Goal: Information Seeking & Learning: Check status

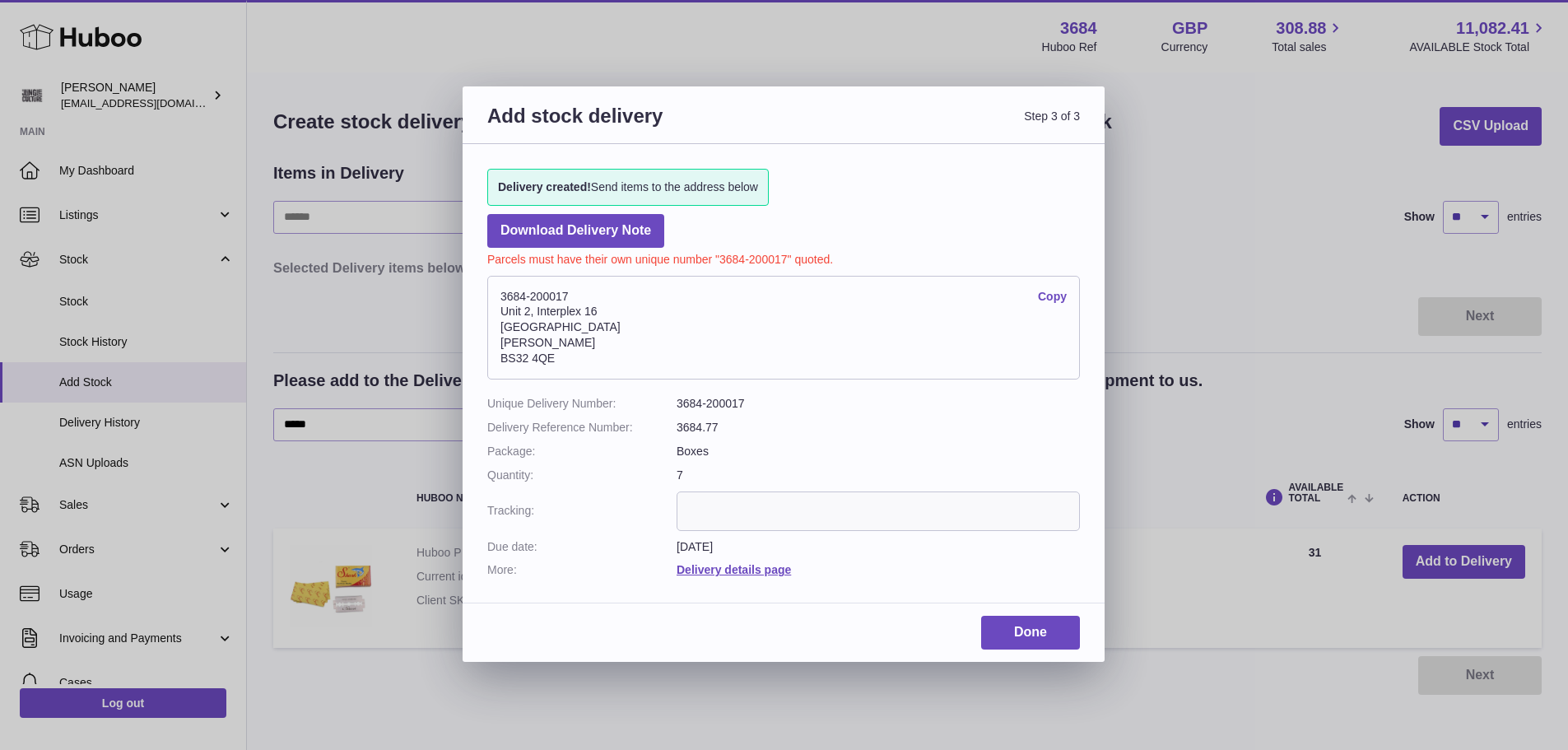
select select "**"
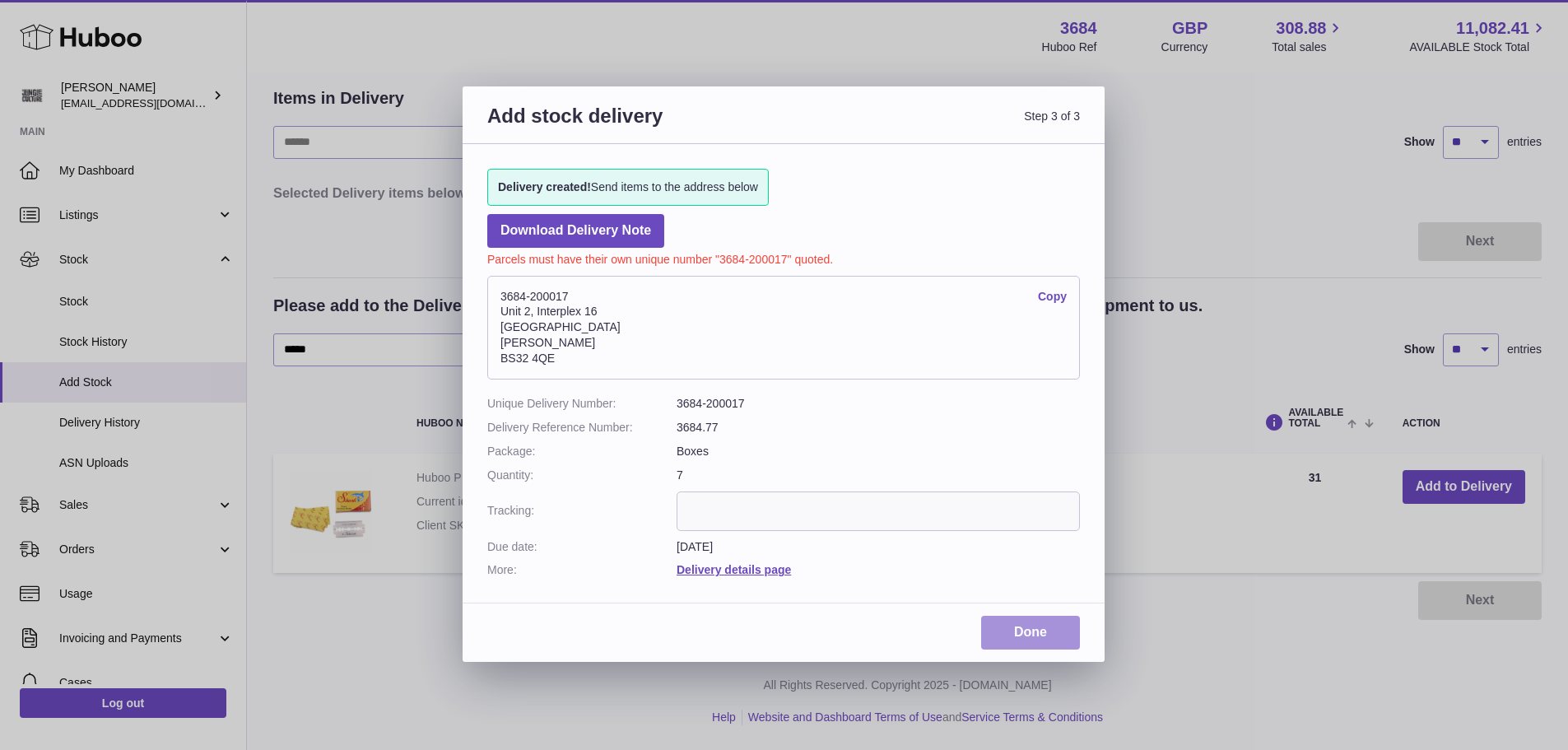
click at [1038, 640] on link "Done" at bounding box center [1030, 632] width 98 height 34
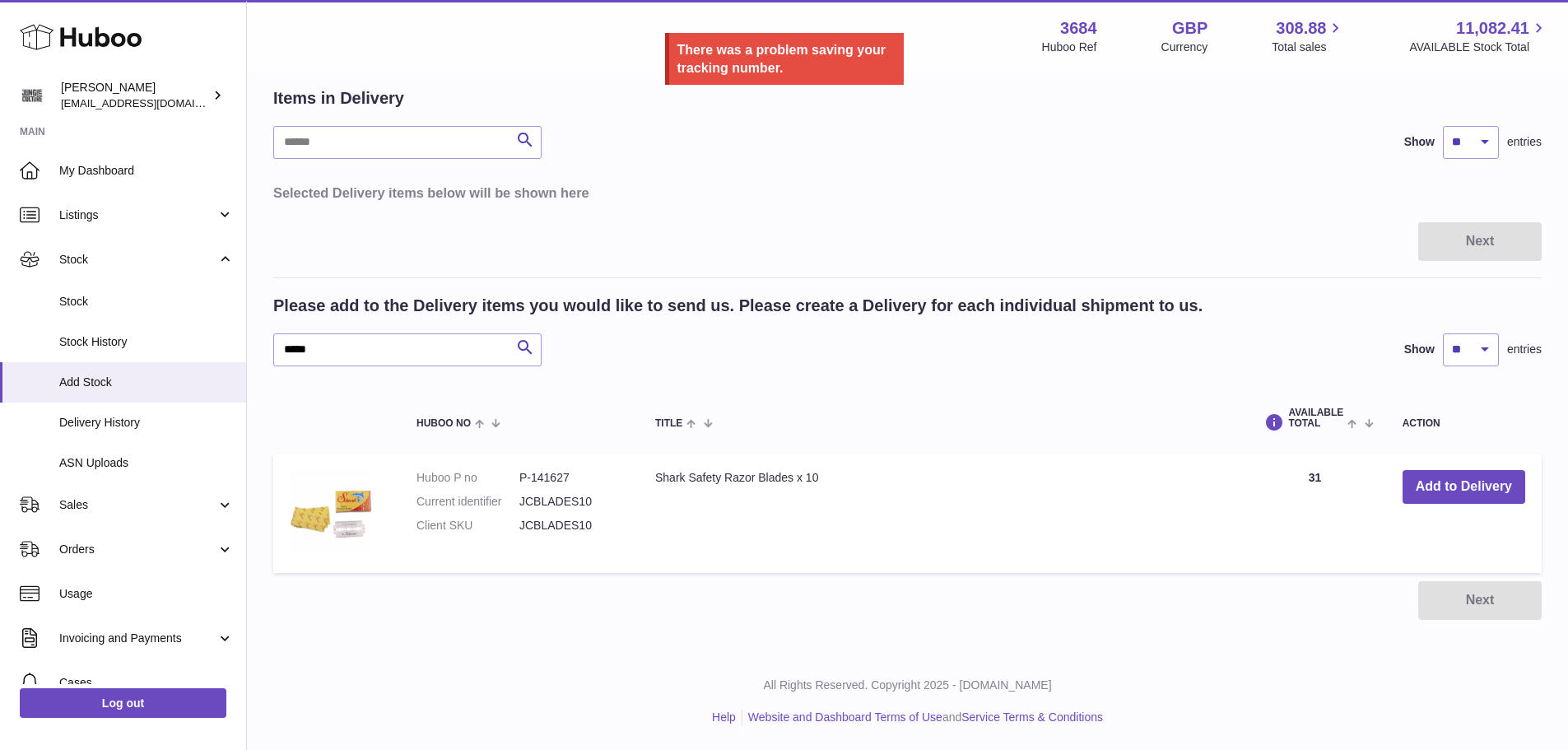
drag, startPoint x: 544, startPoint y: 45, endPoint x: 645, endPoint y: 55, distance: 101.5
click at [545, 45] on div at bounding box center [784, 375] width 1568 height 750
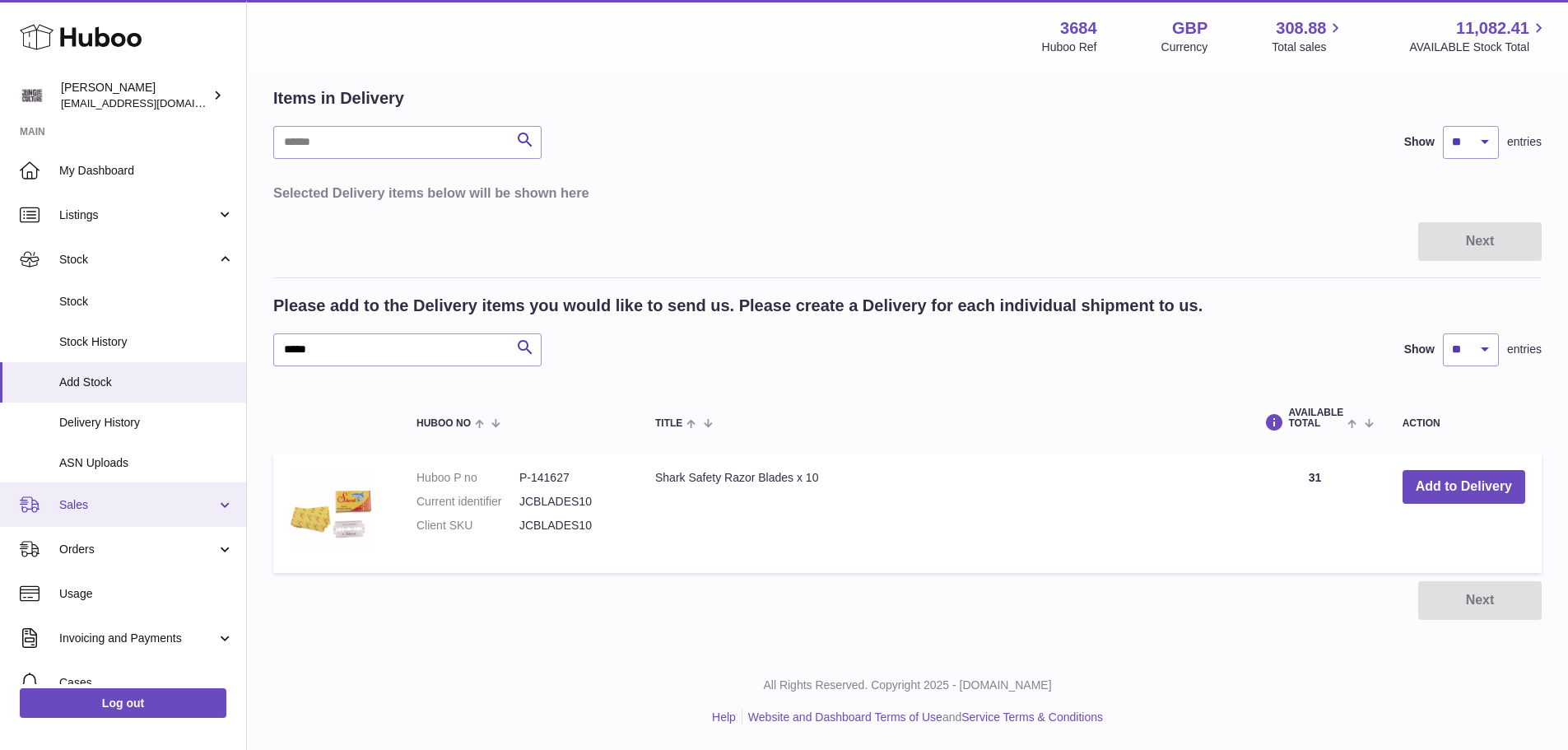
click at [96, 515] on link "Sales" at bounding box center [123, 504] width 246 height 45
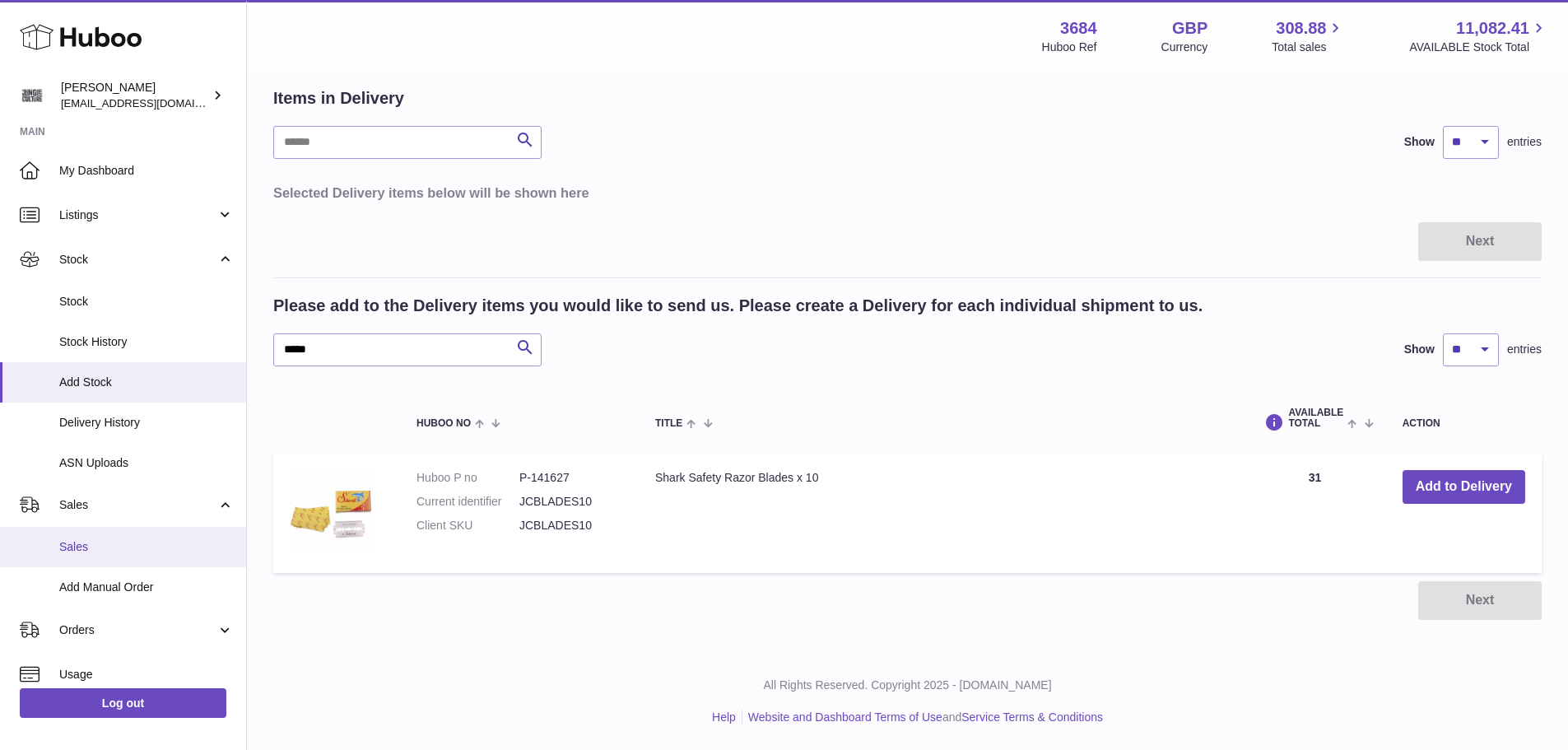
click at [91, 541] on span "Sales" at bounding box center [145, 547] width 174 height 16
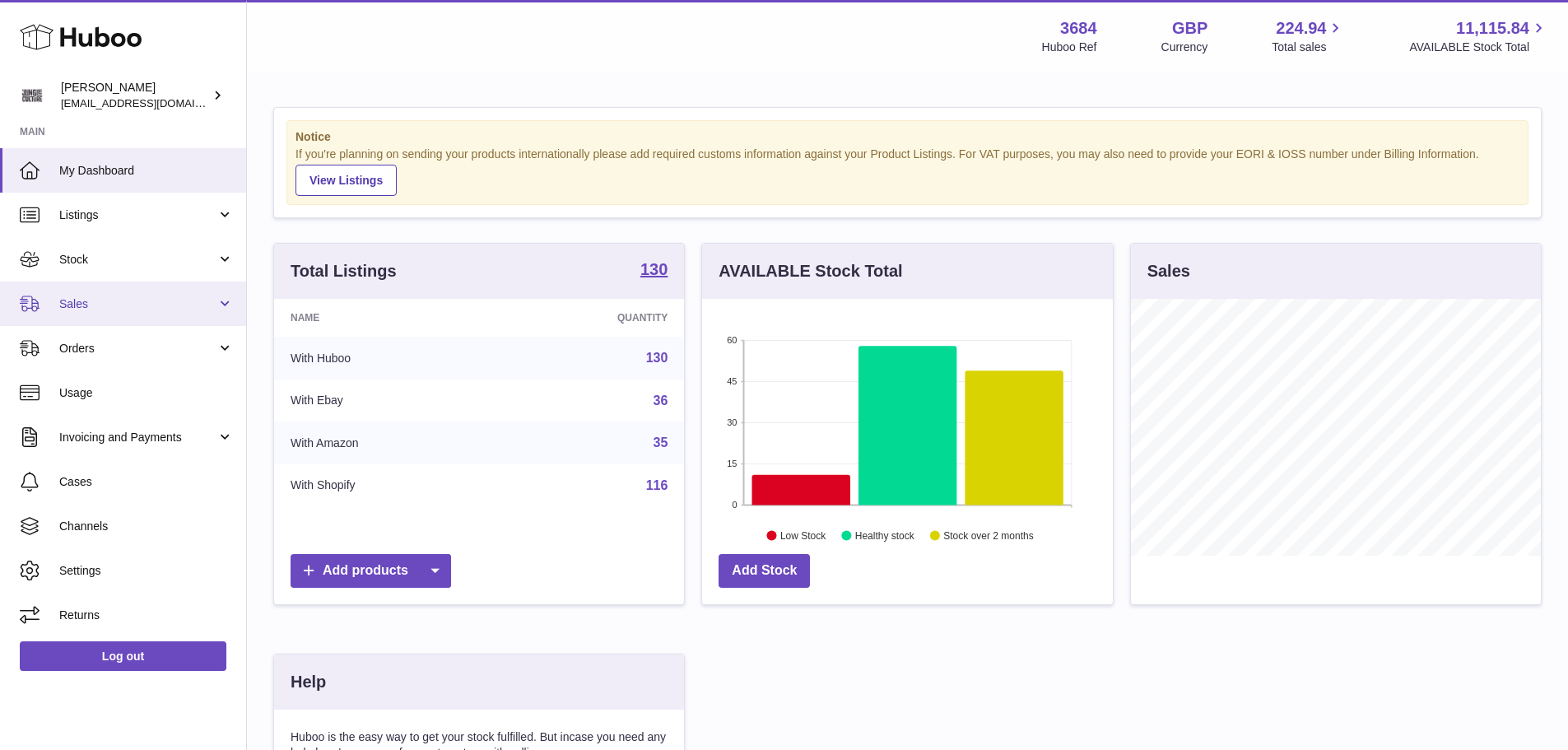
click at [102, 304] on span "Sales" at bounding box center [137, 304] width 157 height 16
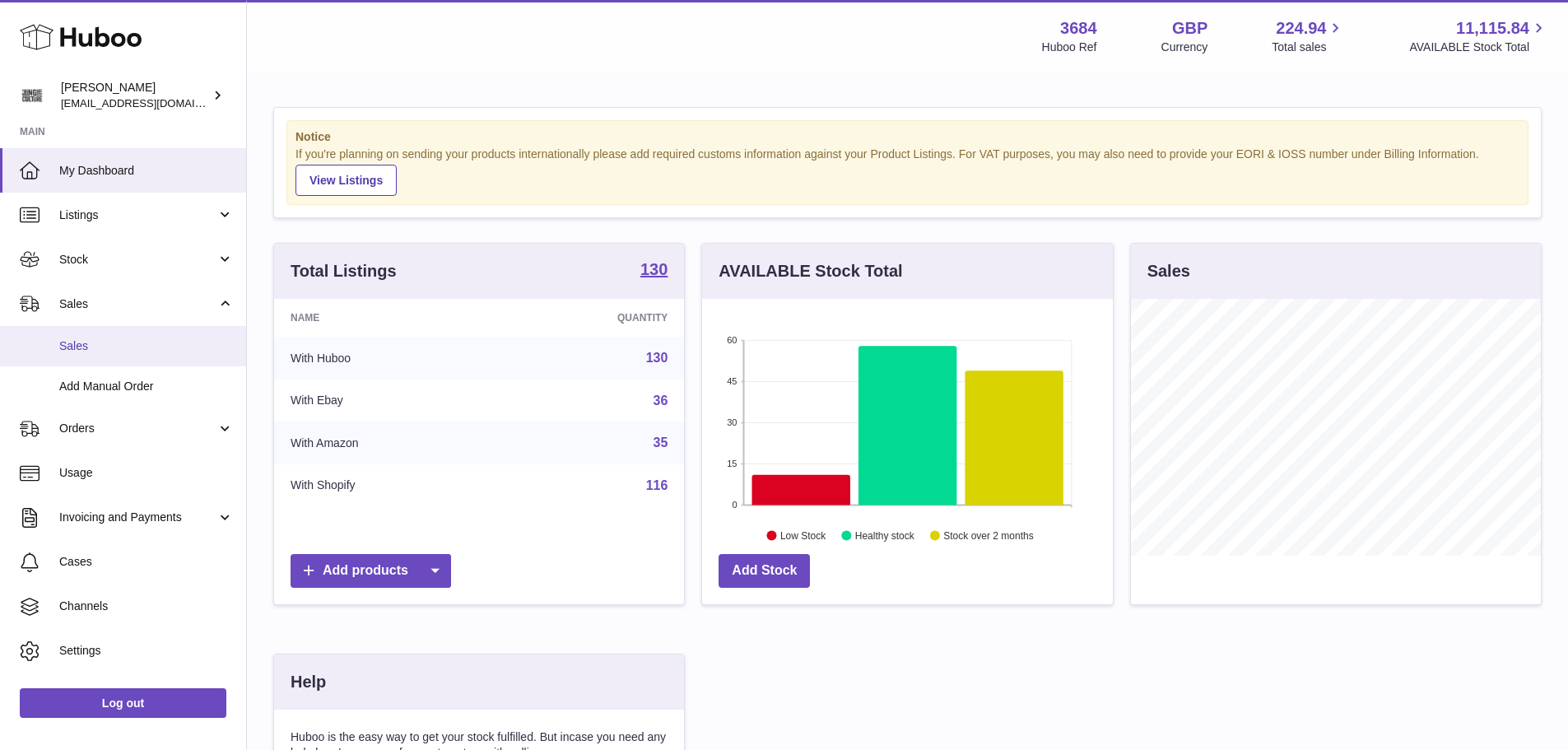
click at [101, 351] on span "Sales" at bounding box center [145, 346] width 174 height 16
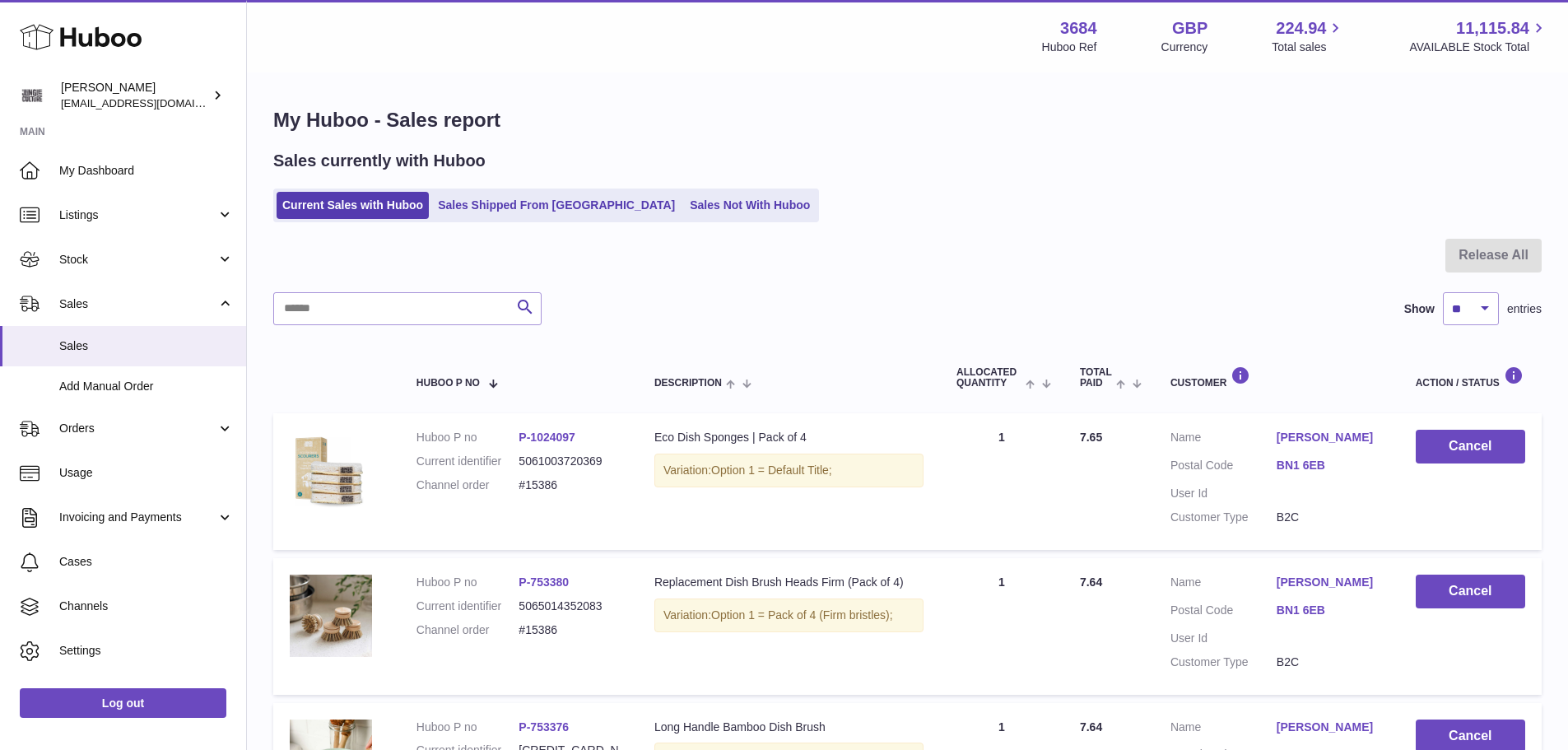
click at [684, 207] on link "Sales Not With Huboo" at bounding box center [749, 205] width 132 height 27
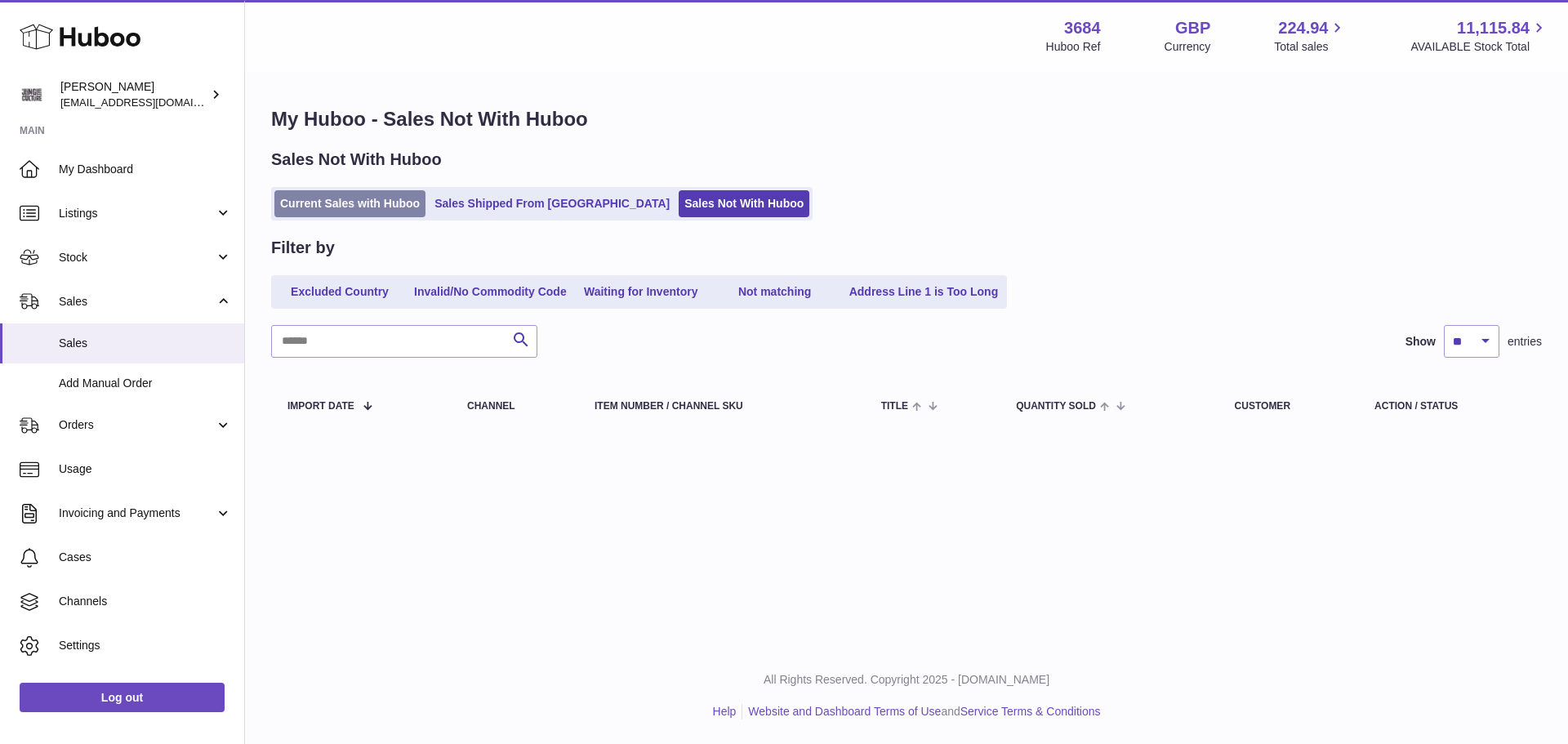
click at [373, 209] on link "Current Sales with Huboo" at bounding box center [350, 204] width 151 height 27
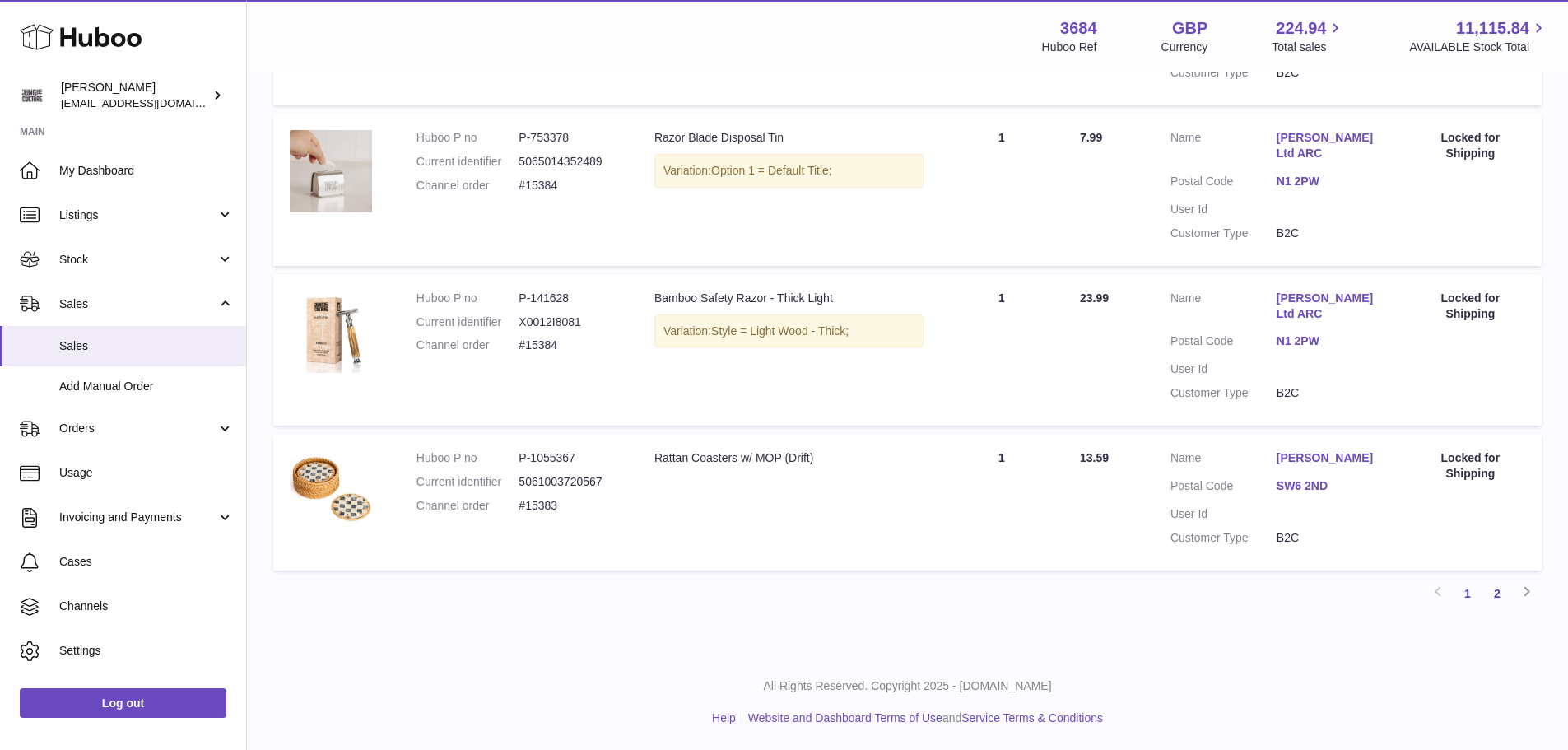
click at [1501, 596] on link "2" at bounding box center [1497, 593] width 29 height 29
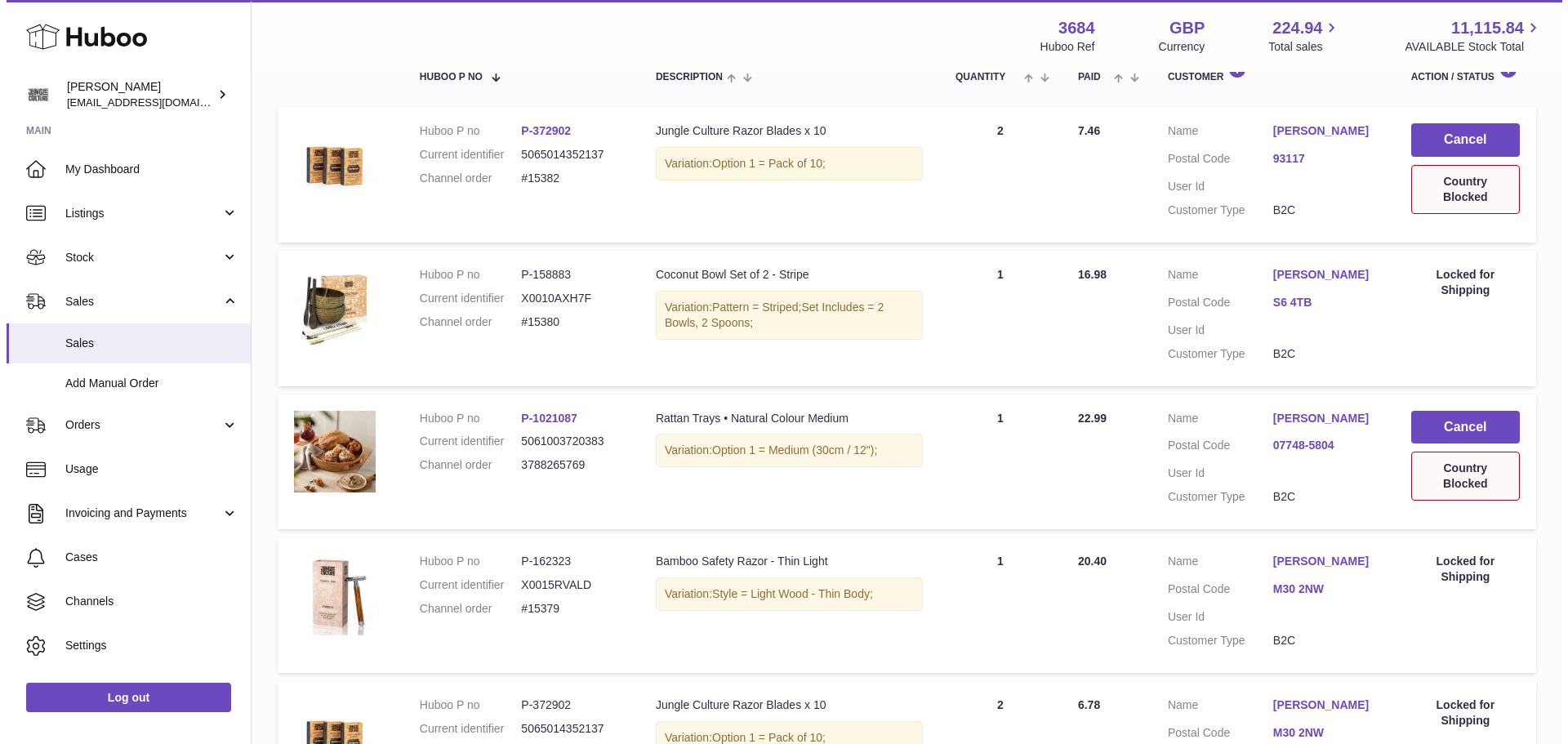
scroll to position [319, 0]
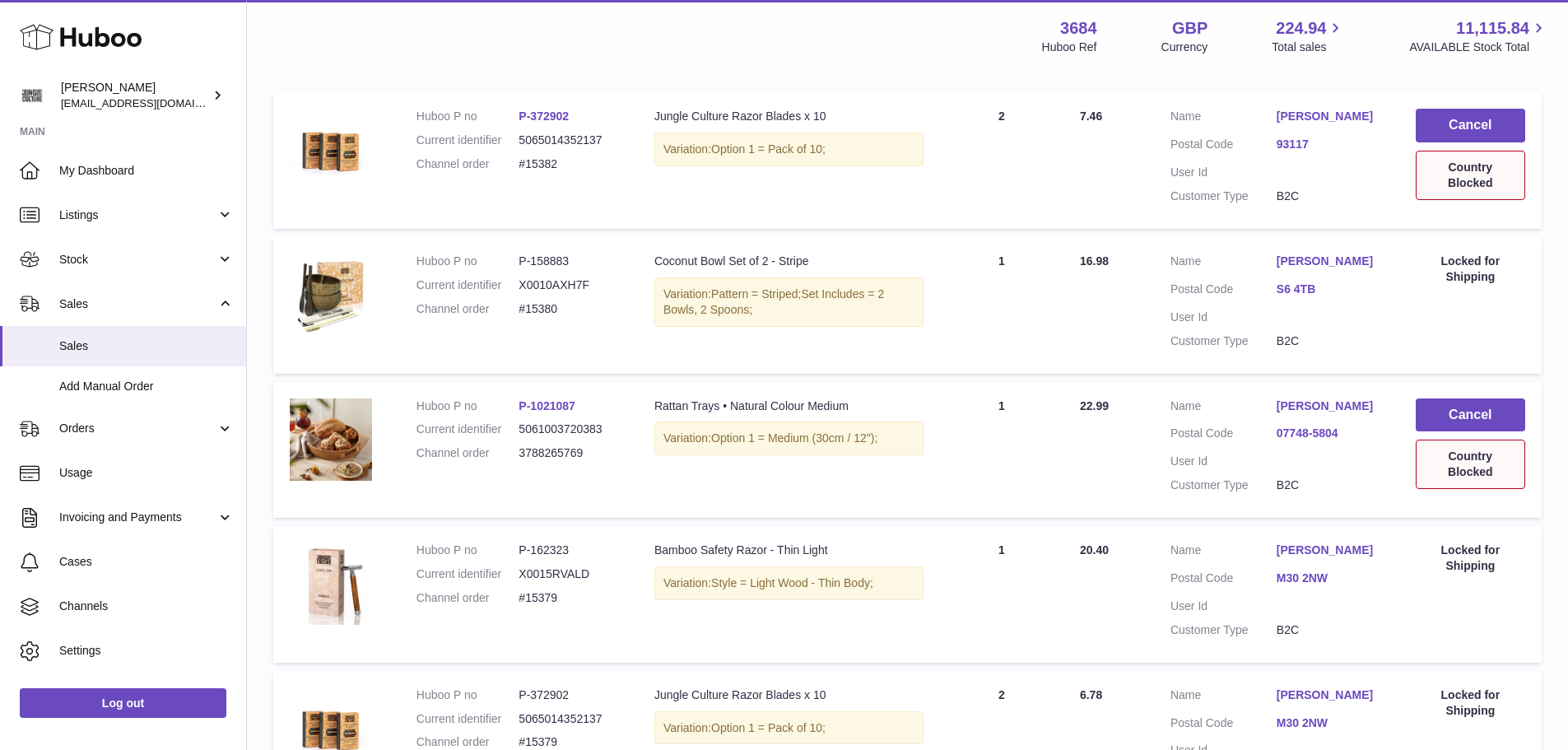
click at [1300, 408] on link "[PERSON_NAME]" at bounding box center [1329, 406] width 106 height 16
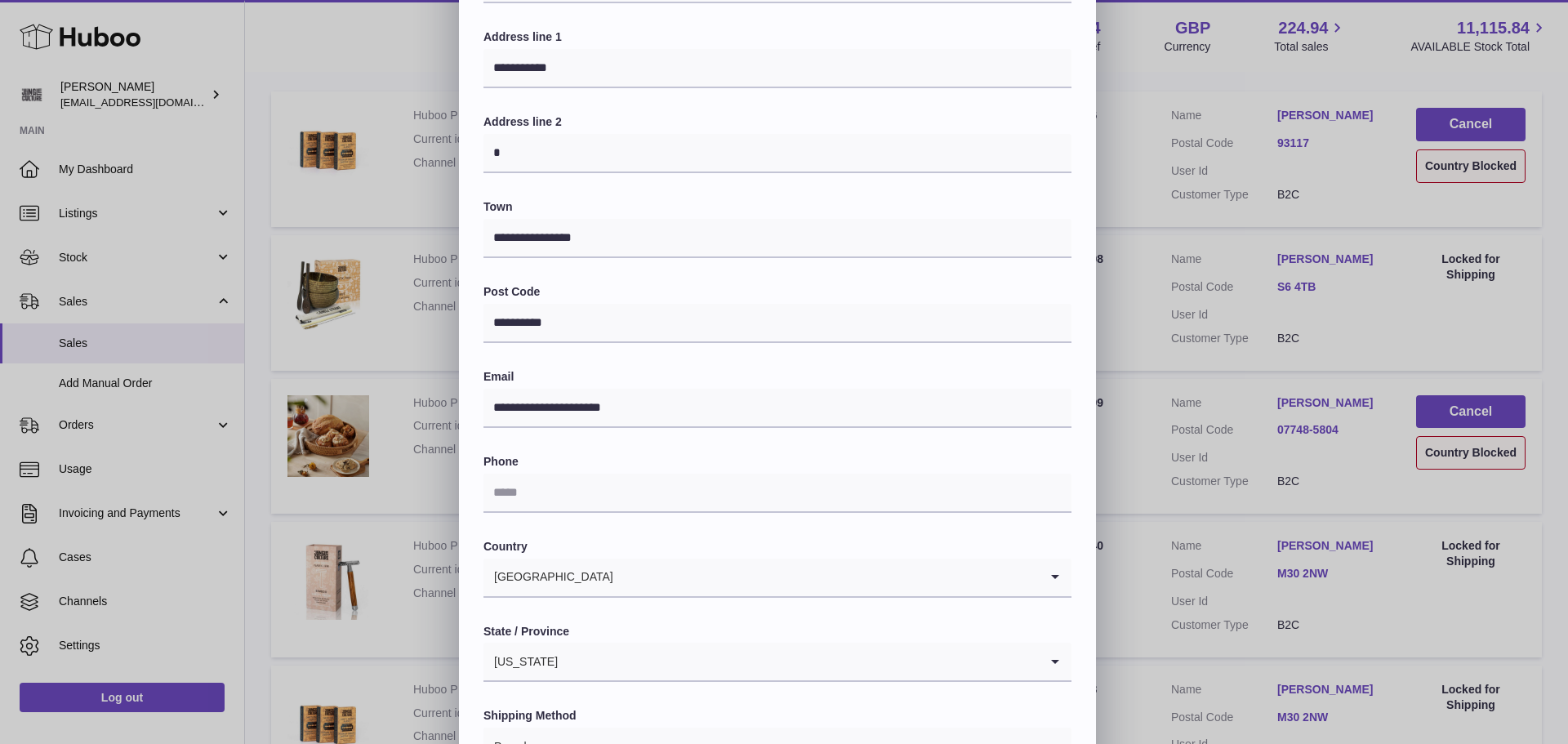
scroll to position [0, 0]
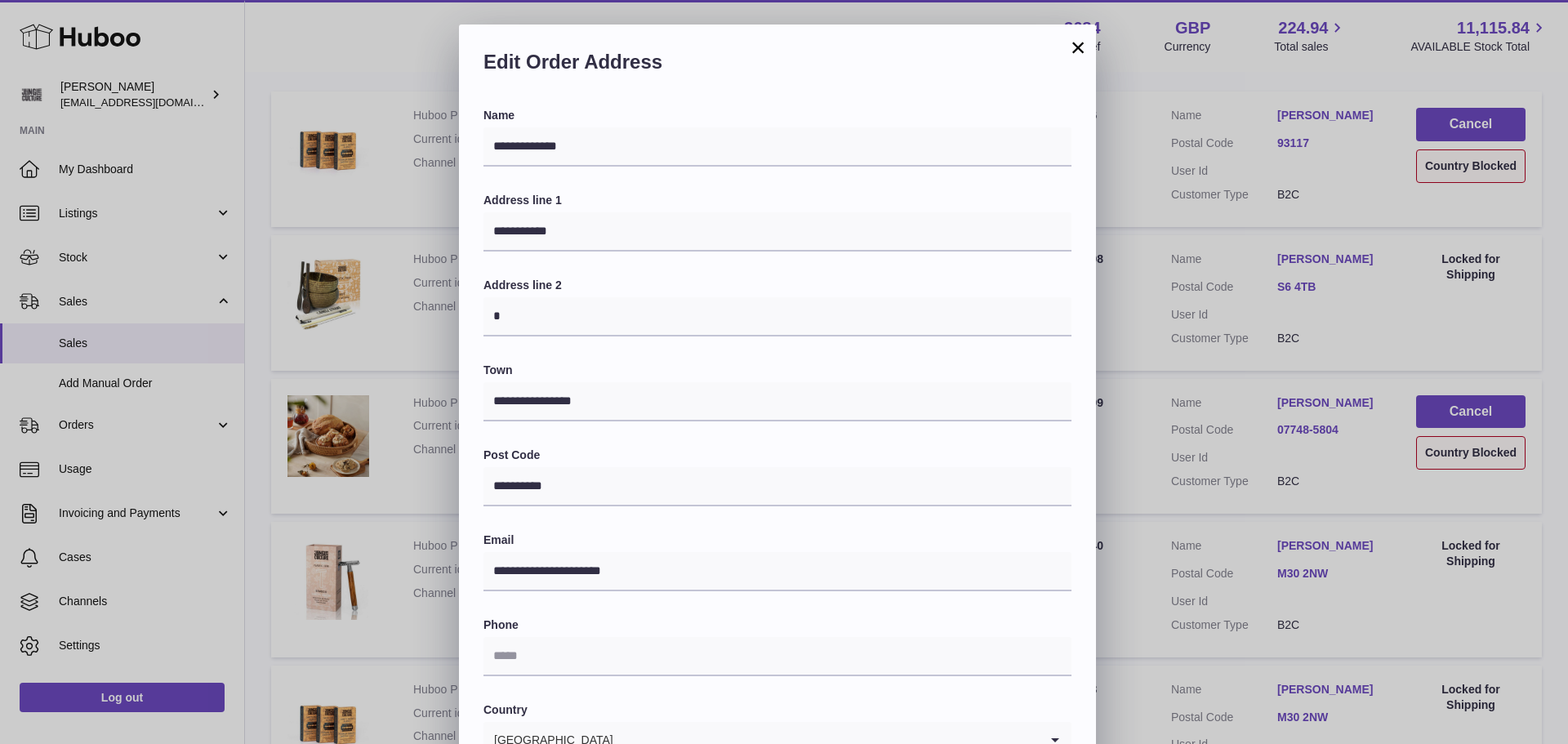
click at [1081, 51] on button "×" at bounding box center [1077, 47] width 19 height 19
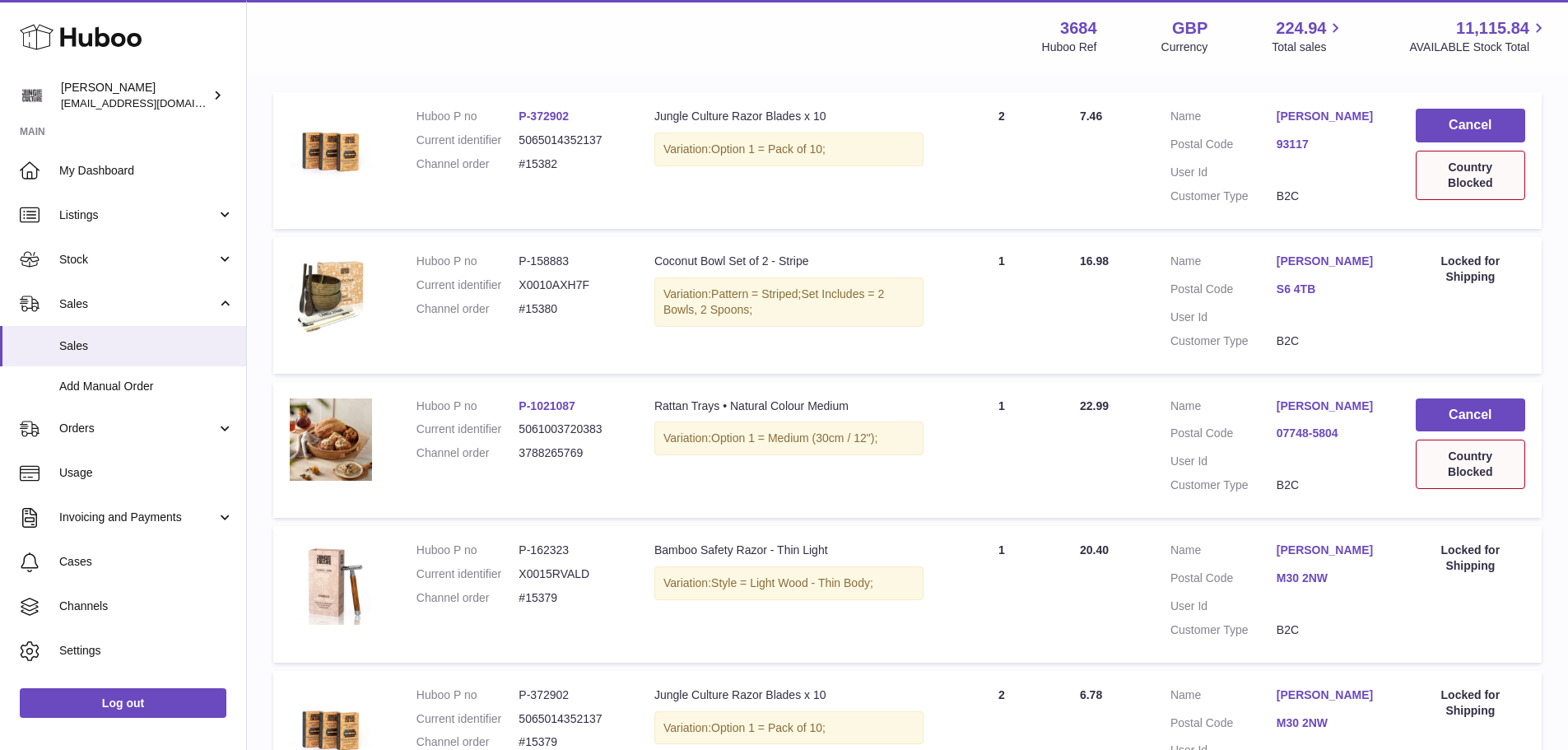
click at [1291, 147] on link "93117" at bounding box center [1329, 144] width 106 height 16
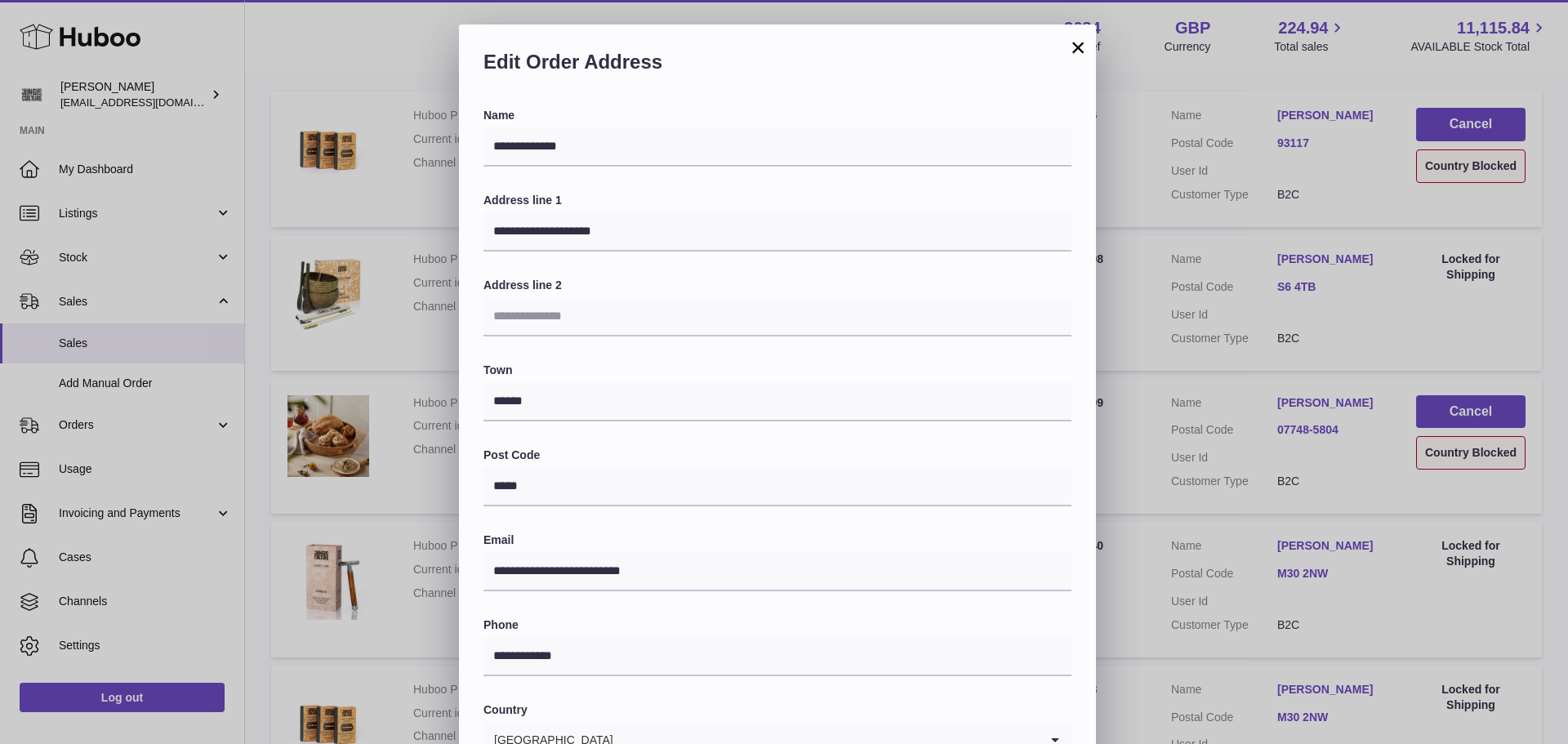
click at [1084, 41] on button "×" at bounding box center [1077, 47] width 19 height 19
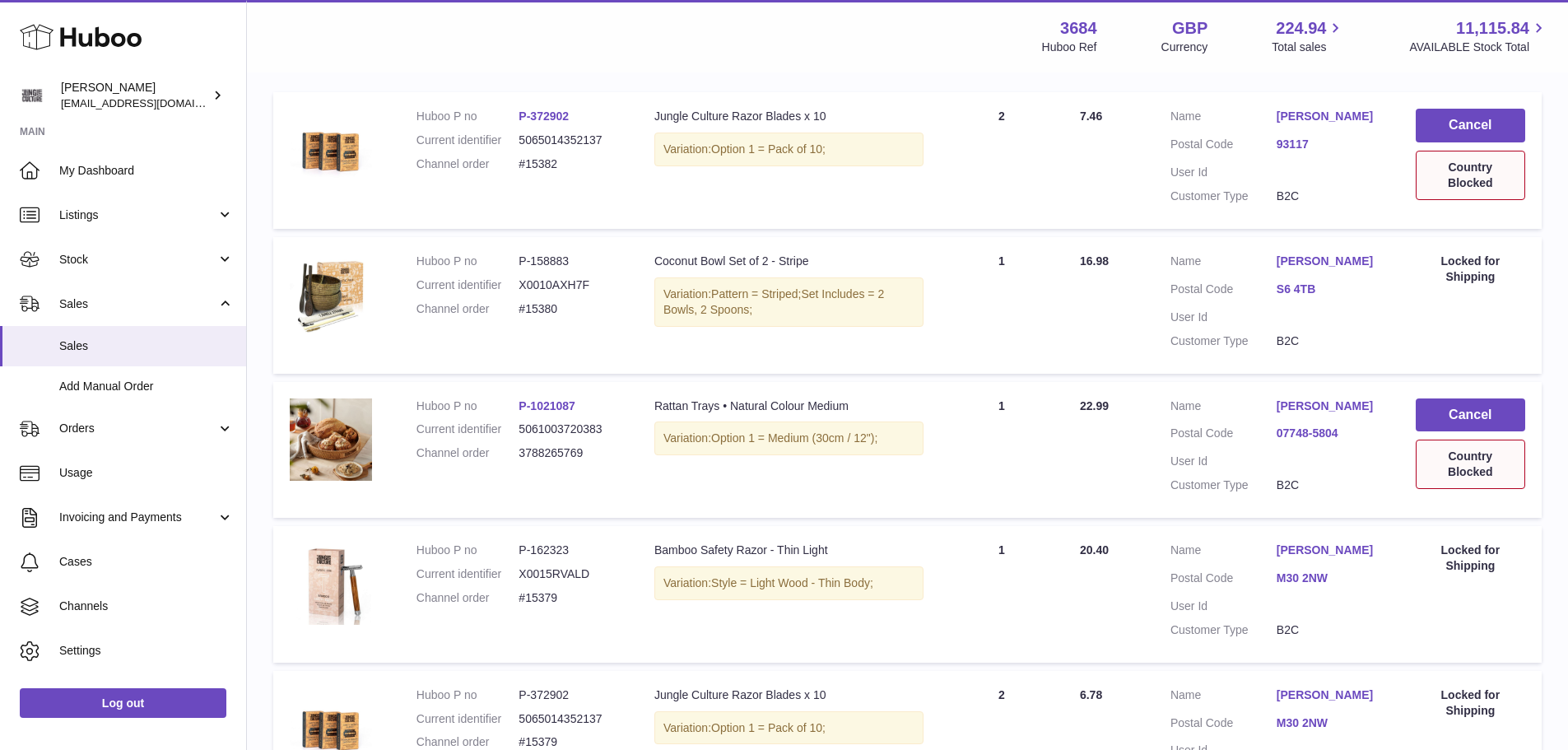
click at [1492, 175] on div "Country Blocked" at bounding box center [1470, 175] width 109 height 50
click at [110, 172] on span "My Dashboard" at bounding box center [145, 171] width 174 height 16
